Goal: Task Accomplishment & Management: Manage account settings

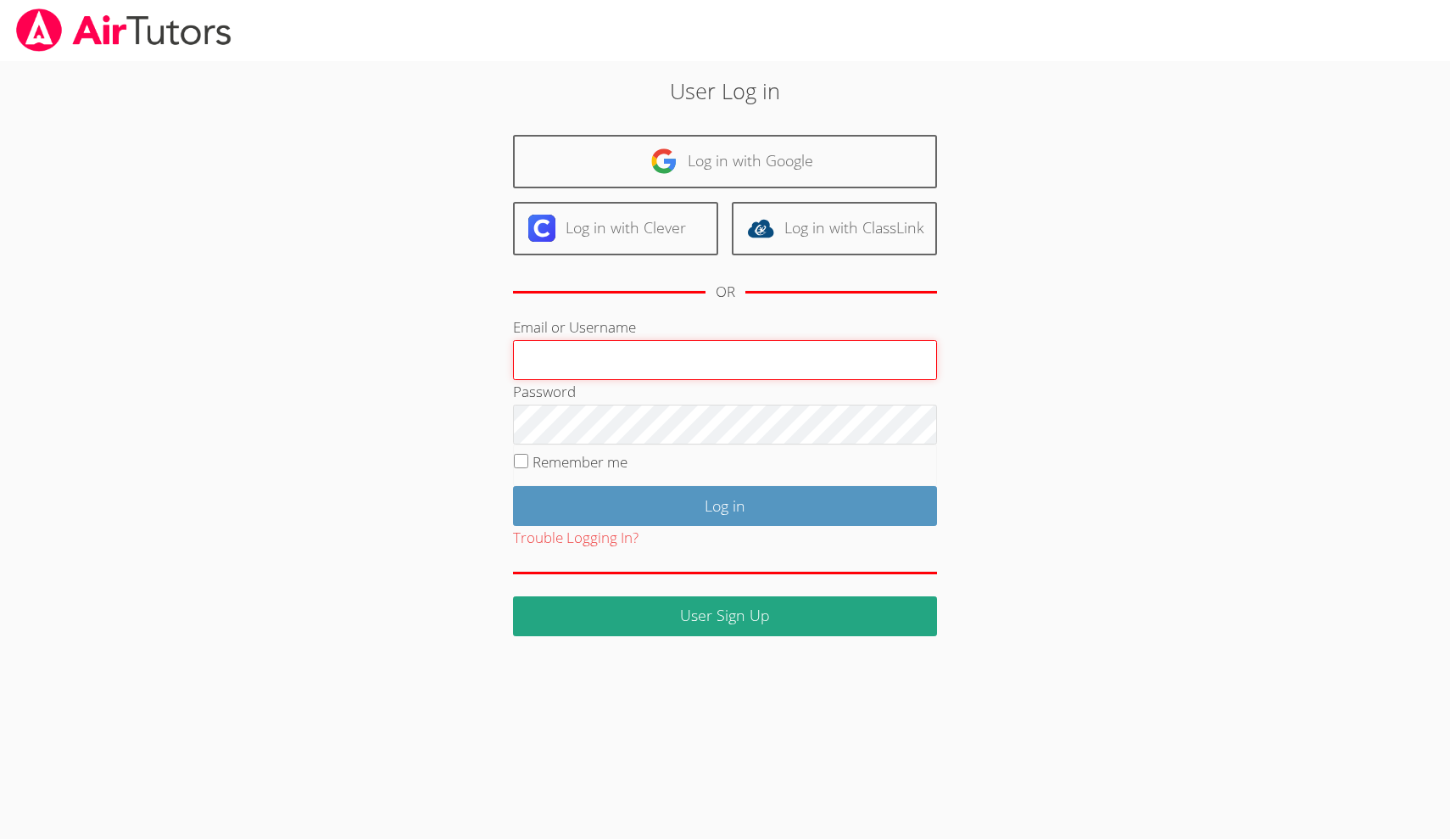
type input "swarneck@aol.com"
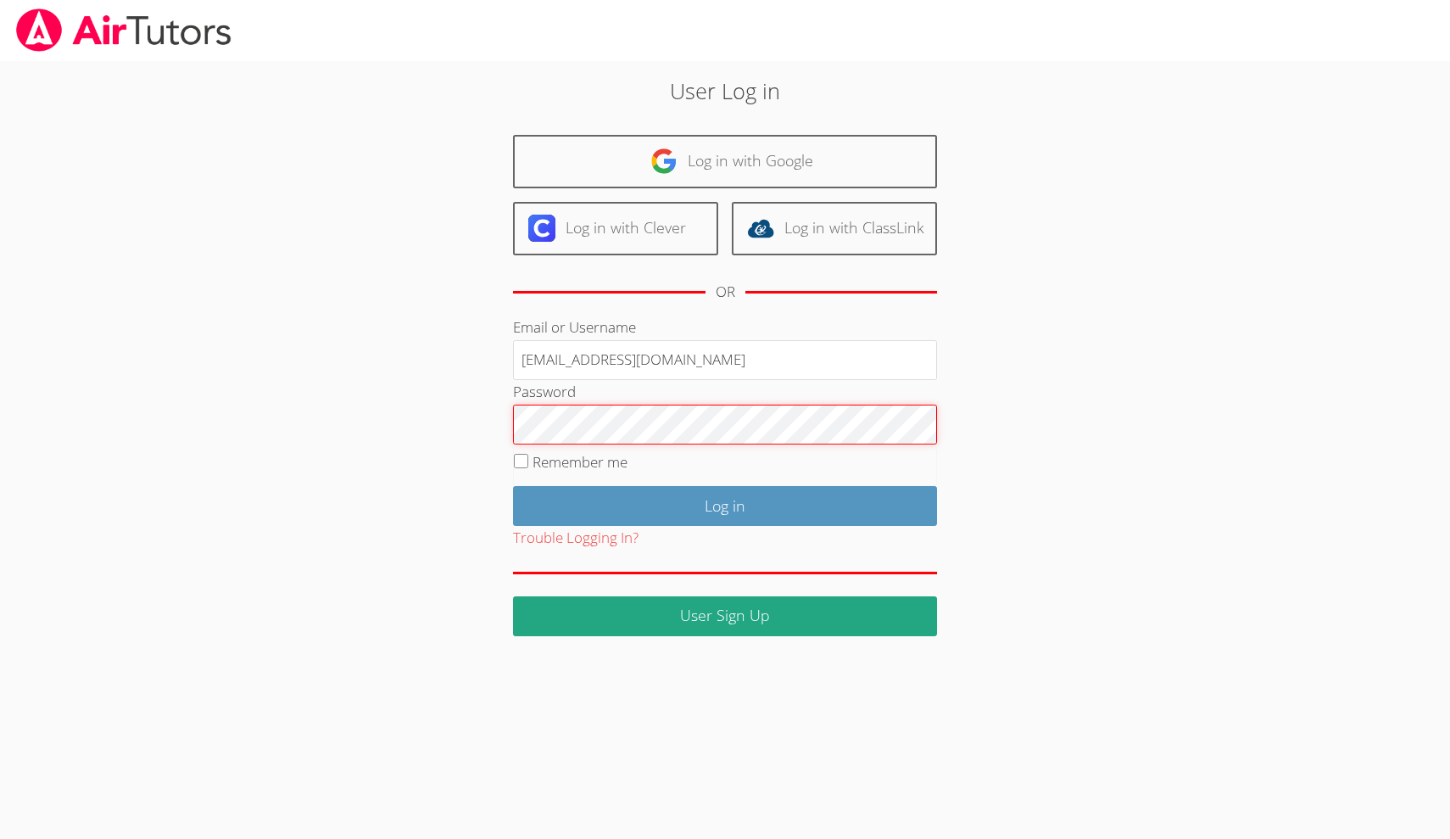
click at [725, 502] on input "Log in" at bounding box center [725, 506] width 424 height 40
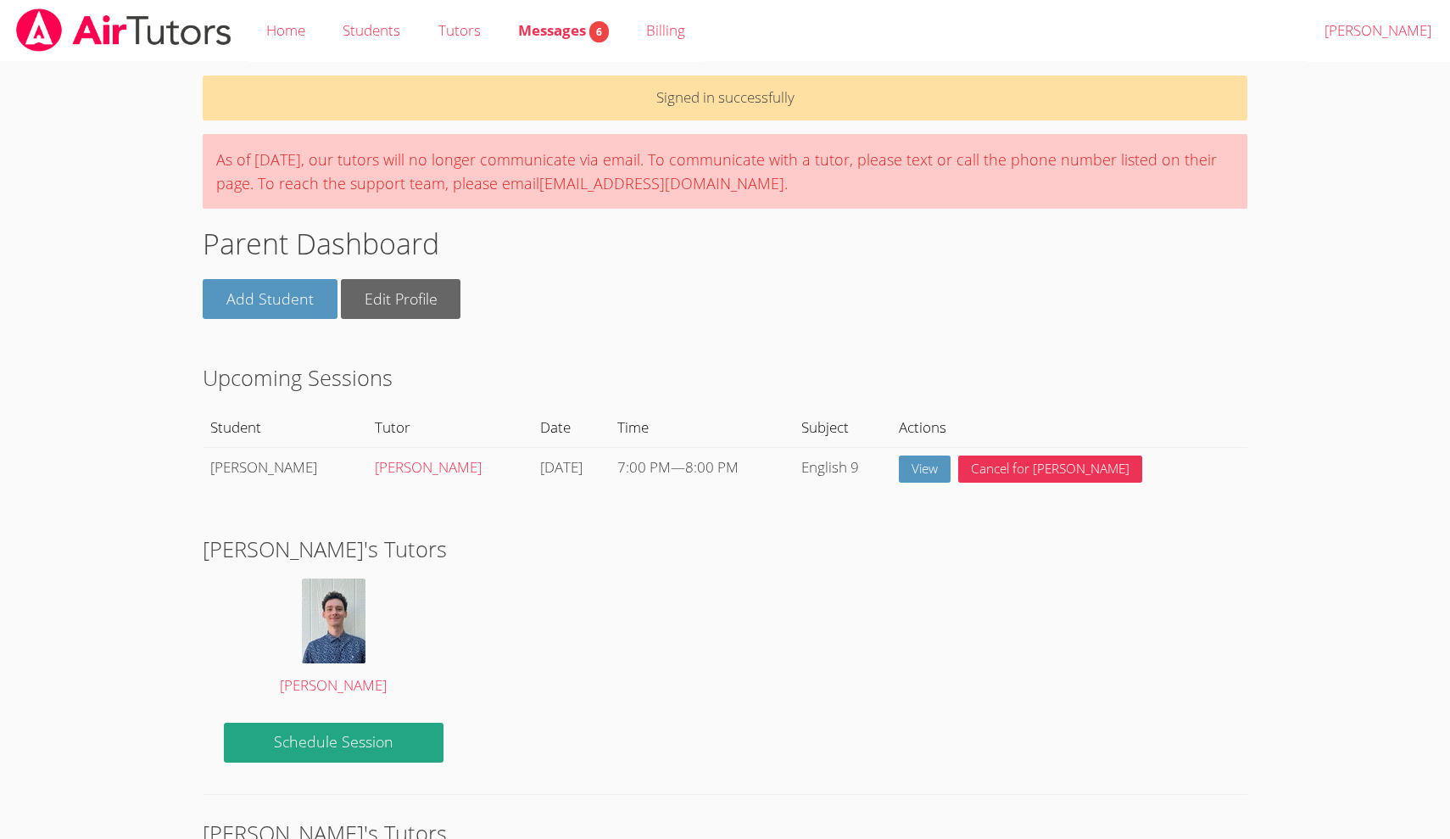
click at [540, 460] on div "[DATE]" at bounding box center [571, 467] width 63 height 25
click at [668, 582] on div "[PERSON_NAME]'s Tutors [PERSON_NAME] Session" at bounding box center [725, 652] width 1044 height 240
click at [552, 26] on span "Messages 6" at bounding box center [563, 30] width 91 height 20
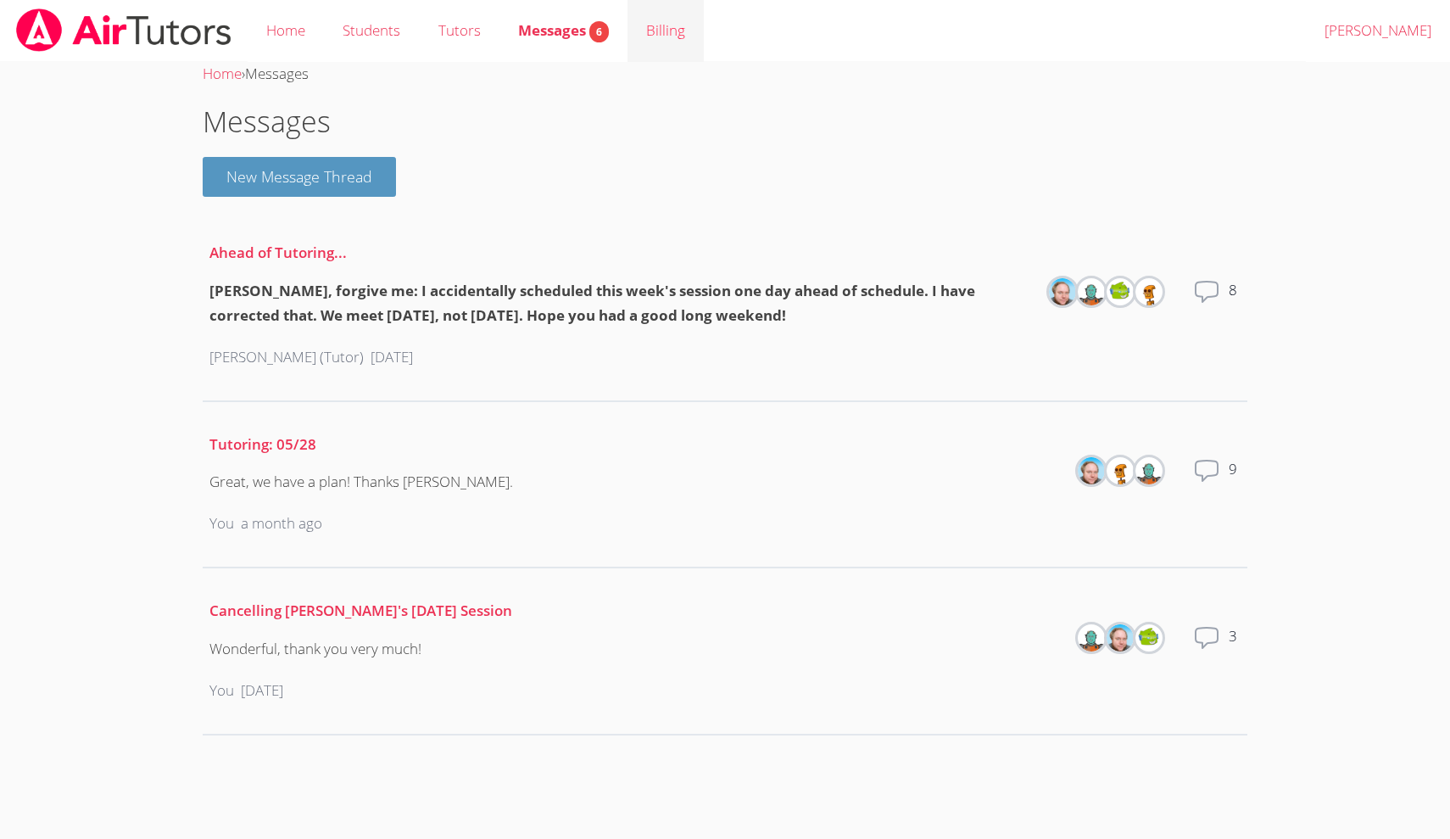
click at [660, 33] on link "Billing" at bounding box center [665, 31] width 76 height 62
